Goal: Register for event/course

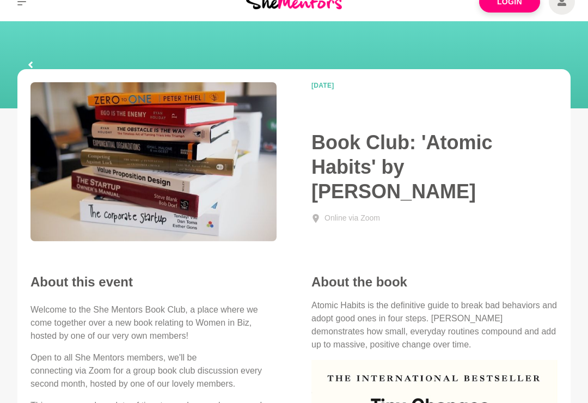
scroll to position [27, 0]
